Goal: Task Accomplishment & Management: Complete application form

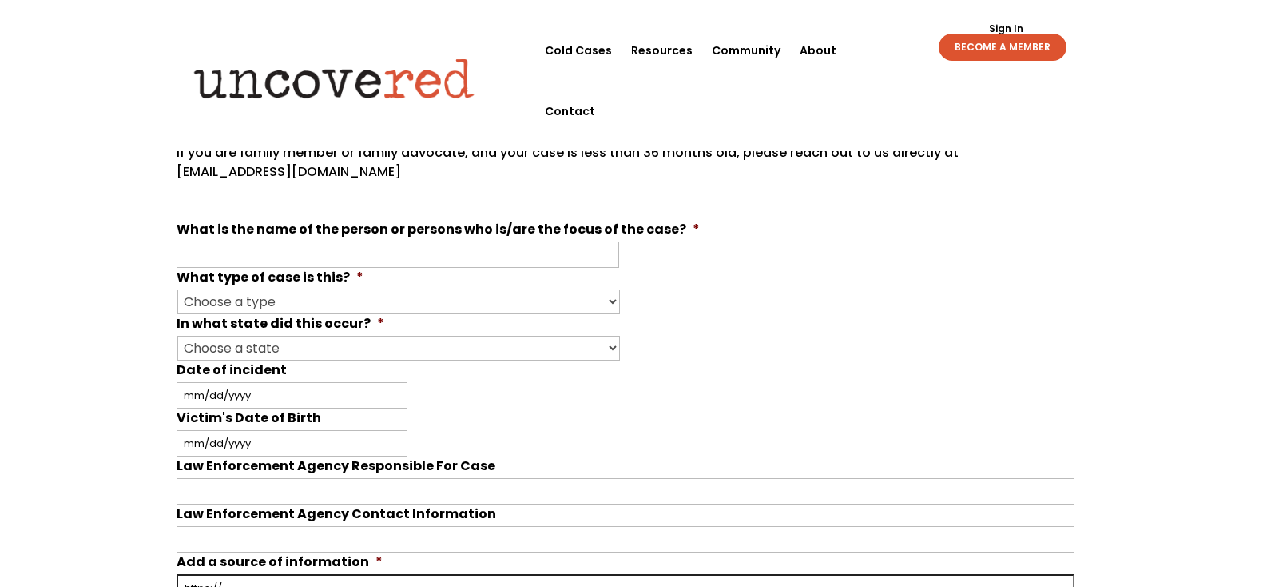
scroll to position [400, 0]
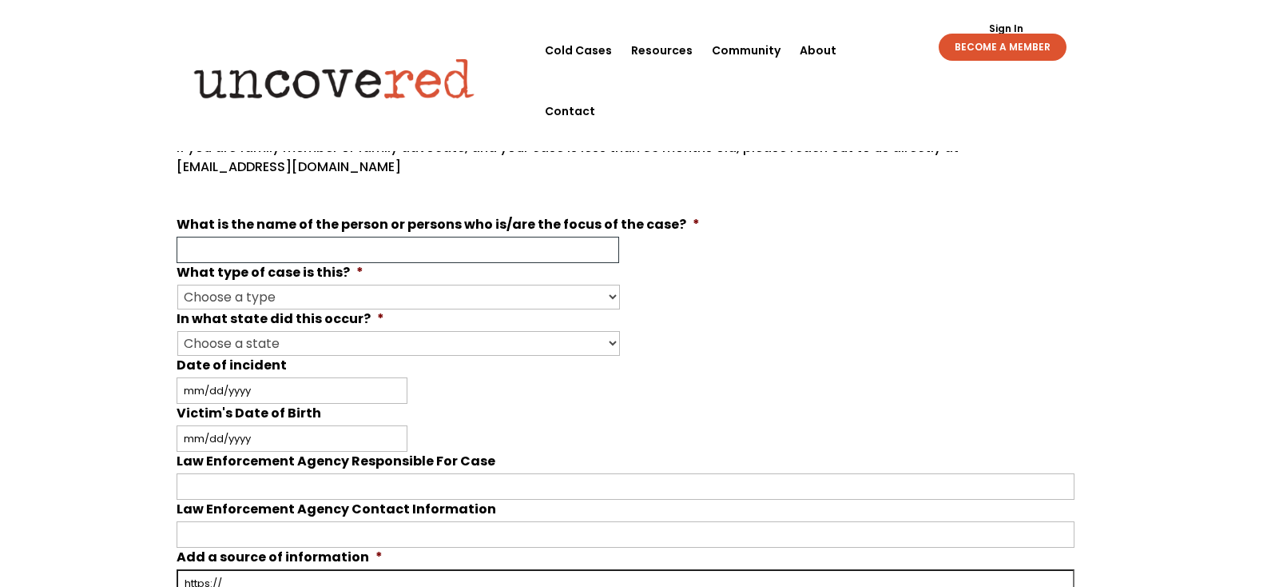
click at [197, 252] on input "What is the name of the person or persons who is/are the focus of the case? *" at bounding box center [398, 250] width 443 height 26
type input "[PERSON_NAME] (maiden last name is [PERSON_NAME]"
click at [612, 292] on select "Choose a type Missing Murder [MEDICAL_DATA] Other" at bounding box center [398, 296] width 443 height 25
select select "Murder"
click at [177, 284] on select "Choose a type Missing Murder [MEDICAL_DATA] Other" at bounding box center [398, 296] width 443 height 25
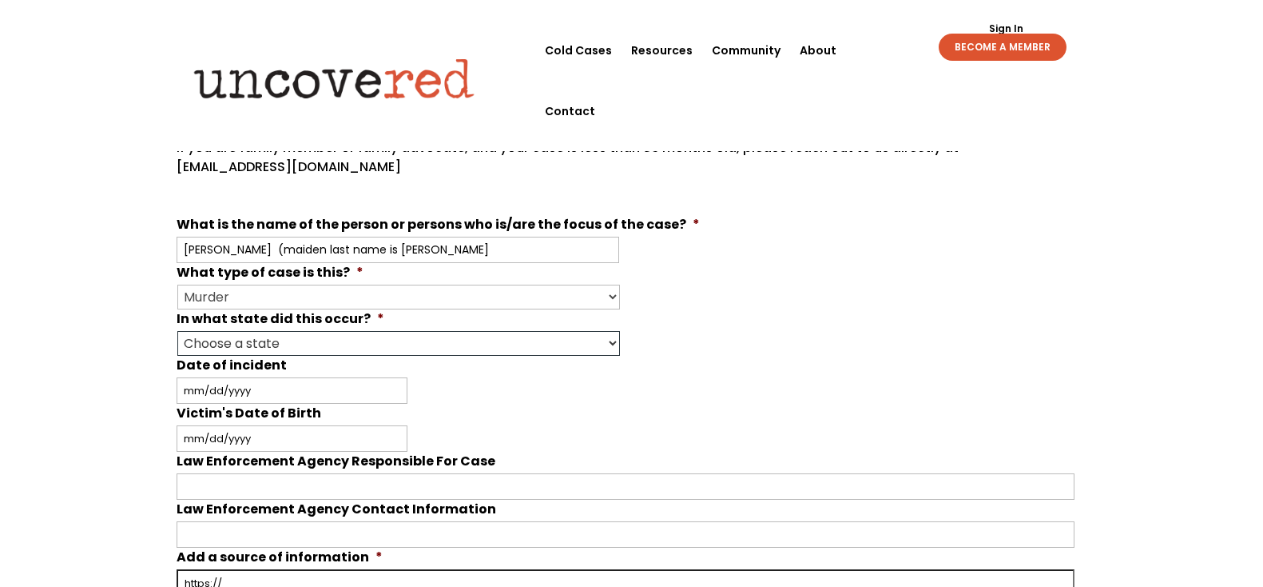
click at [615, 343] on select "Choose a state Outside of the U.S. [US_STATE] [US_STATE] [US_STATE] [US_STATE] …" at bounding box center [398, 343] width 443 height 25
select select "[US_STATE]"
click at [177, 331] on select "Choose a state Outside of the U.S. [US_STATE] [US_STATE] [US_STATE] [US_STATE] …" at bounding box center [398, 343] width 443 height 25
click at [273, 392] on input "Date of incident" at bounding box center [292, 390] width 231 height 26
